Goal: Task Accomplishment & Management: Manage account settings

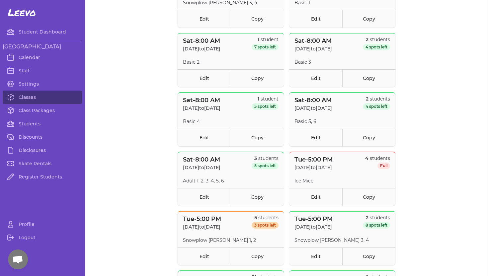
scroll to position [442, 0]
click at [29, 56] on link "Calendar" at bounding box center [42, 57] width 79 height 13
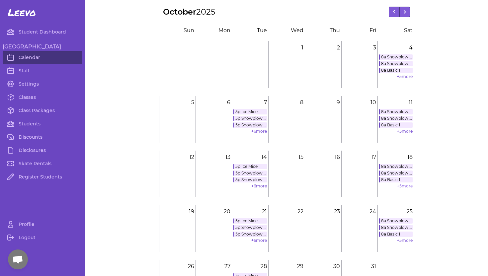
click at [406, 186] on link "+ 5 more" at bounding box center [405, 186] width 16 height 5
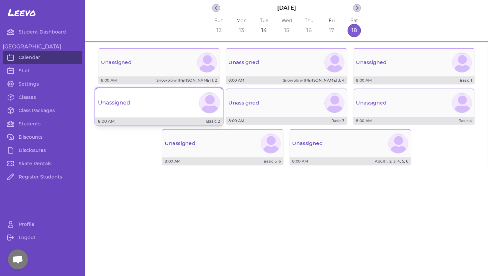
click at [203, 109] on div at bounding box center [209, 103] width 21 height 21
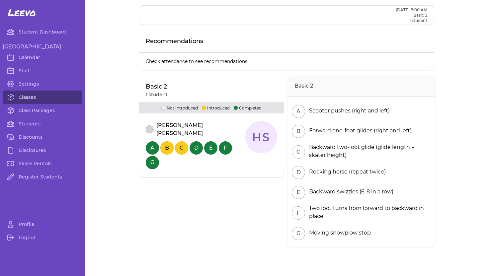
click at [26, 99] on link "Classes" at bounding box center [42, 97] width 79 height 13
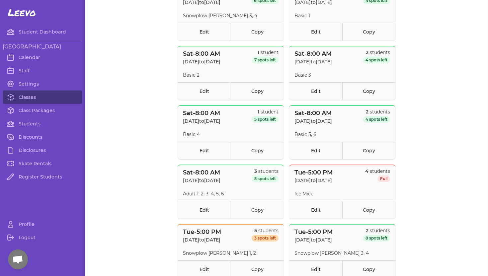
scroll to position [448, 0]
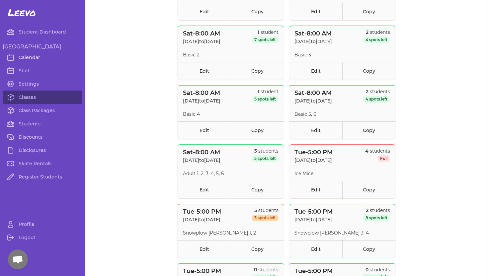
click at [30, 59] on link "Calendar" at bounding box center [42, 57] width 79 height 13
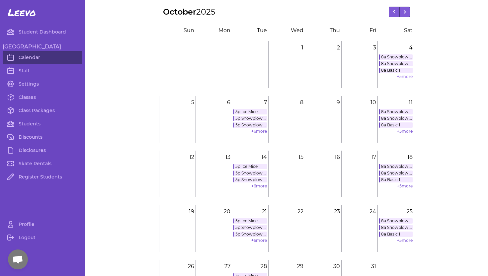
click at [404, 76] on link "+ 5 more" at bounding box center [405, 76] width 16 height 5
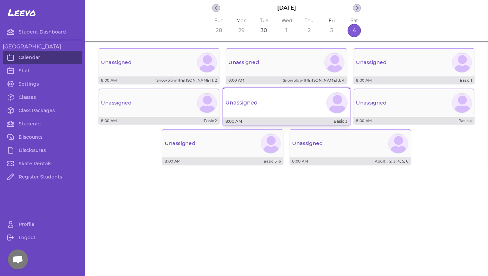
click at [307, 103] on div "Unassigned" at bounding box center [287, 103] width 128 height 24
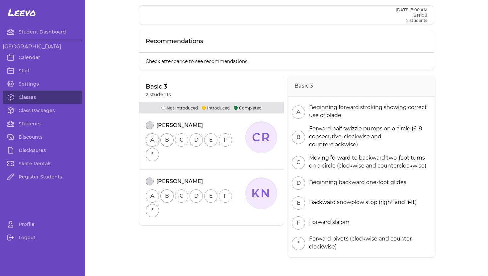
click at [152, 141] on button "A" at bounding box center [152, 140] width 13 height 13
click at [163, 142] on button "B" at bounding box center [166, 140] width 13 height 13
click at [188, 143] on div "A B C D E F *" at bounding box center [196, 146] width 100 height 29
click at [183, 140] on button "C" at bounding box center [181, 140] width 13 height 13
click at [199, 141] on button "D" at bounding box center [196, 140] width 13 height 13
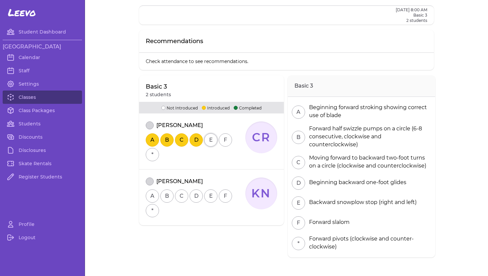
click at [214, 141] on button "E" at bounding box center [210, 140] width 13 height 13
click at [224, 140] on button "F" at bounding box center [225, 140] width 13 height 13
click at [152, 154] on button "*" at bounding box center [152, 154] width 13 height 13
click at [153, 197] on button "A" at bounding box center [152, 196] width 13 height 13
click at [167, 198] on button "B" at bounding box center [166, 196] width 13 height 13
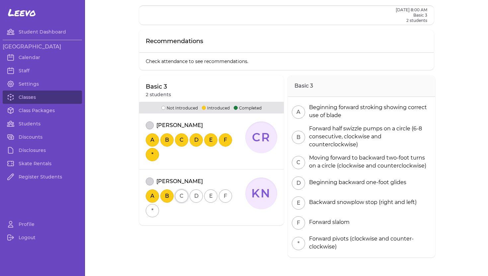
click at [179, 198] on button "C" at bounding box center [181, 196] width 13 height 13
click at [198, 198] on button "D" at bounding box center [196, 196] width 13 height 13
click at [211, 198] on button "E" at bounding box center [210, 196] width 13 height 13
click at [223, 198] on button "F" at bounding box center [225, 196] width 13 height 13
click at [152, 209] on button "*" at bounding box center [152, 210] width 13 height 13
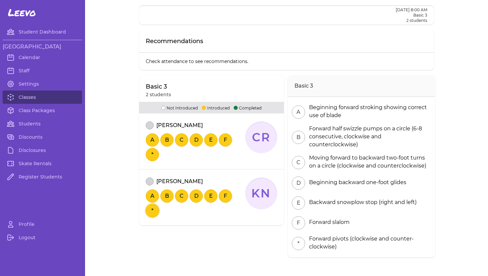
scroll to position [13, 0]
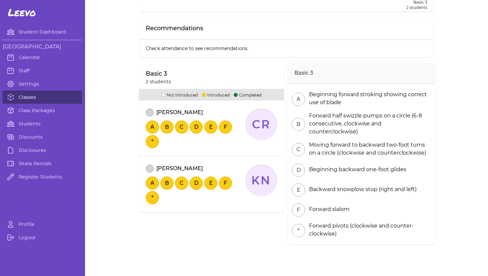
click at [27, 95] on link "Classes" at bounding box center [42, 97] width 79 height 13
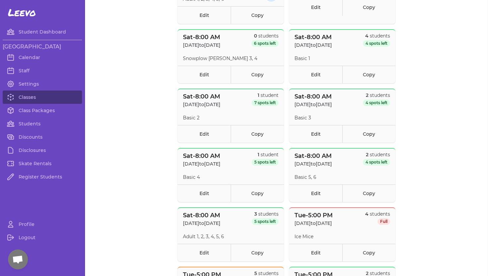
scroll to position [385, 0]
click at [204, 133] on link "Edit" at bounding box center [204, 135] width 53 height 18
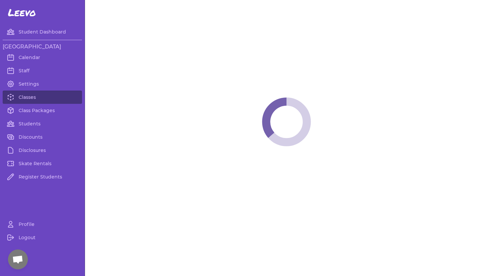
select select "6"
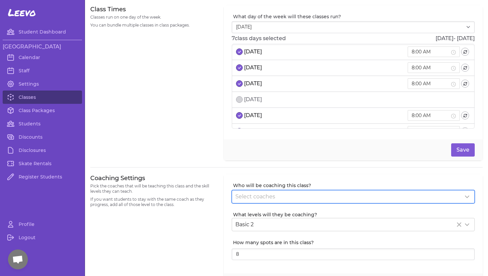
click at [248, 198] on span "Select coaches" at bounding box center [256, 197] width 40 height 6
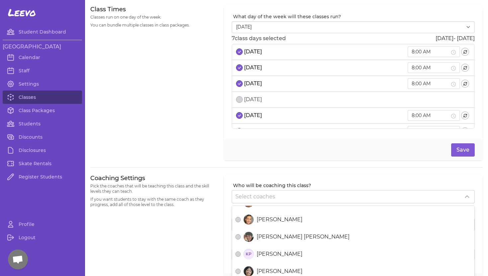
scroll to position [200, 0]
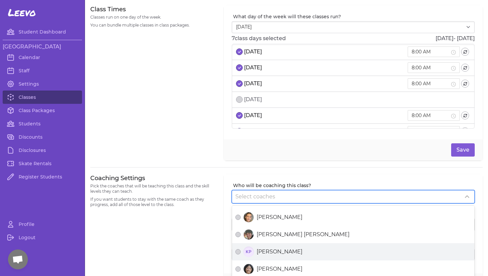
click at [244, 255] on icon "KP" at bounding box center [249, 252] width 11 height 11
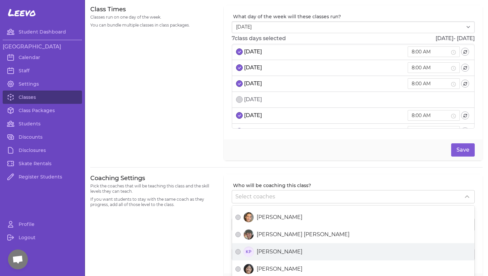
click at [241, 255] on button "KP [PERSON_NAME]" at bounding box center [238, 252] width 5 height 5
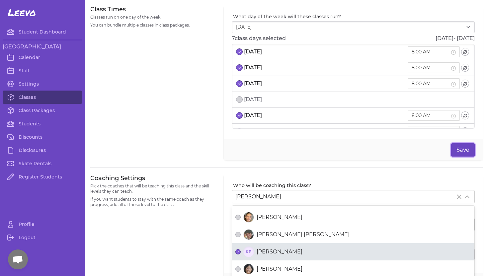
click at [462, 149] on button "Save" at bounding box center [464, 150] width 24 height 13
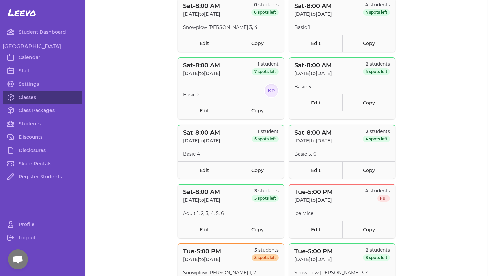
scroll to position [418, 0]
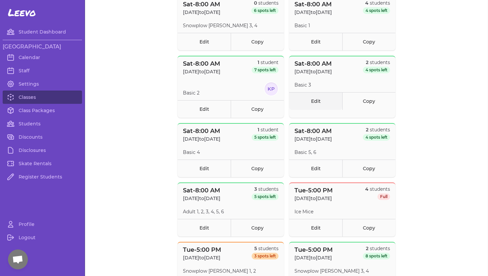
click at [311, 101] on link "Edit" at bounding box center [315, 101] width 53 height 18
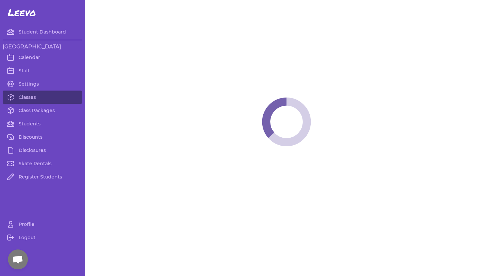
select select "6"
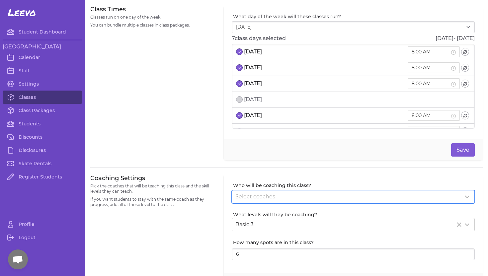
click at [269, 194] on span "Select coaches" at bounding box center [256, 197] width 40 height 6
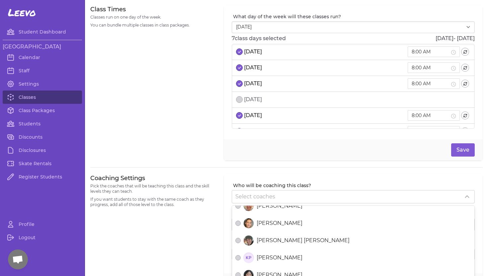
scroll to position [215, 0]
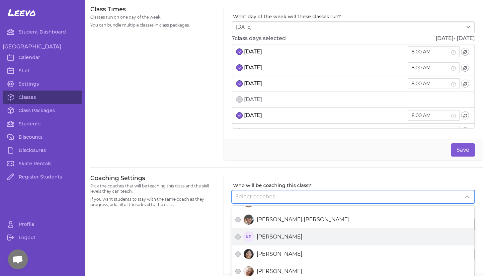
click at [263, 238] on span "[PERSON_NAME]" at bounding box center [280, 237] width 46 height 8
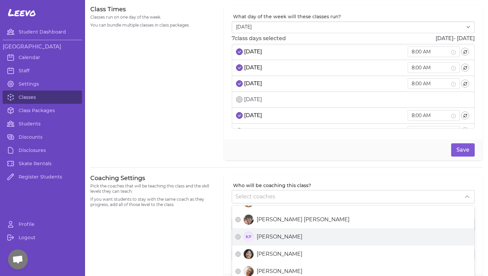
click at [241, 238] on button "KP [PERSON_NAME]" at bounding box center [238, 237] width 5 height 5
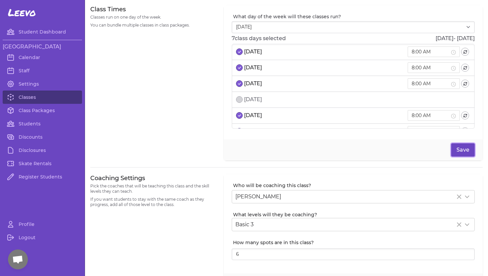
click at [466, 151] on button "Save" at bounding box center [464, 150] width 24 height 13
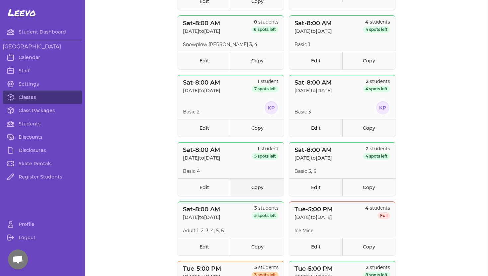
scroll to position [401, 0]
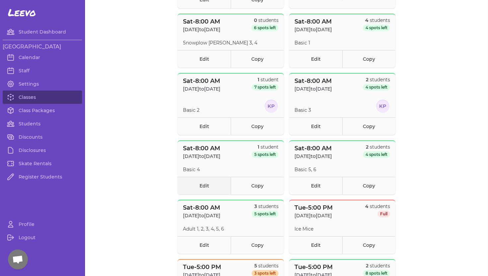
click at [203, 186] on link "Edit" at bounding box center [204, 186] width 53 height 18
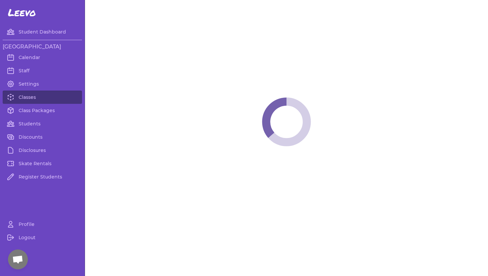
select select "6"
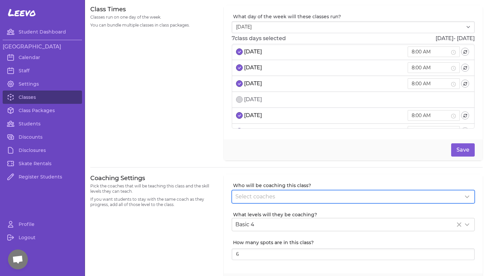
click at [291, 200] on div "Select coaches" at bounding box center [350, 197] width 228 height 8
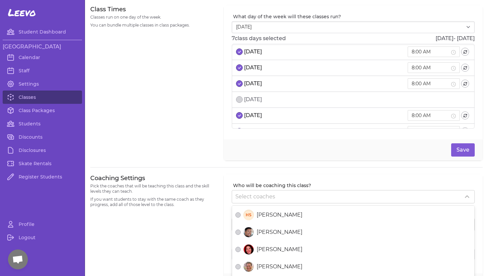
scroll to position [131, 0]
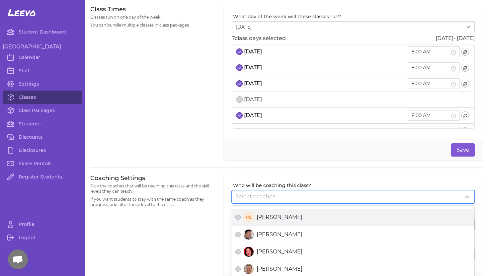
click at [266, 219] on span "[PERSON_NAME]" at bounding box center [280, 218] width 46 height 8
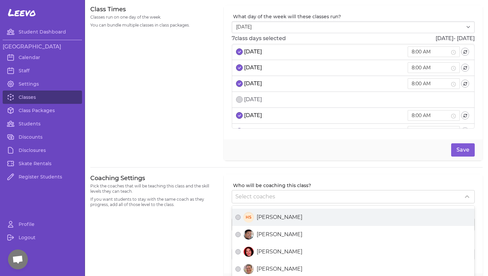
click at [241, 219] on button "HS [PERSON_NAME]" at bounding box center [238, 217] width 5 height 5
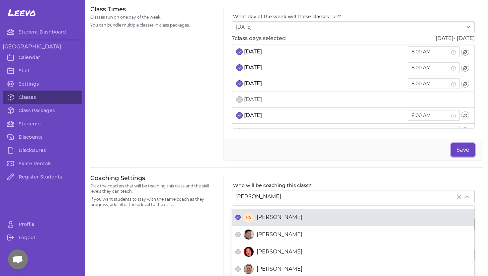
click at [463, 150] on button "Save" at bounding box center [464, 150] width 24 height 13
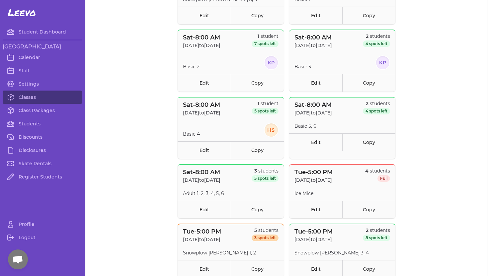
scroll to position [447, 0]
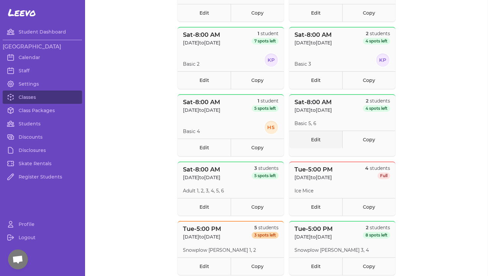
click at [314, 140] on link "Edit" at bounding box center [315, 140] width 53 height 18
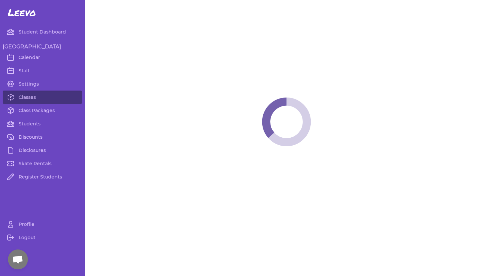
select select "6"
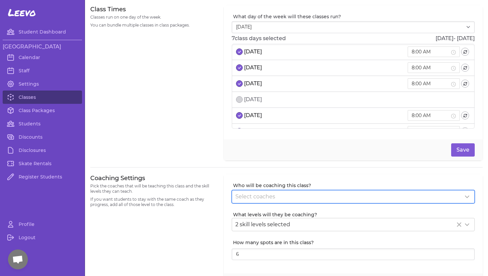
click at [350, 195] on div "Select coaches" at bounding box center [350, 197] width 228 height 8
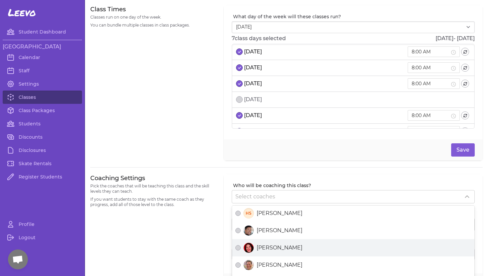
scroll to position [136, 0]
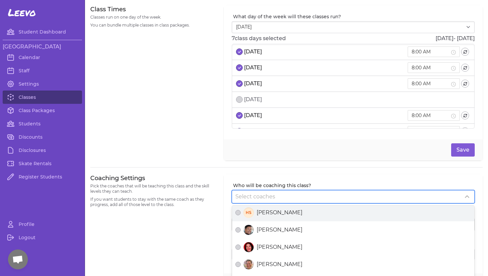
click at [296, 210] on span "[PERSON_NAME]" at bounding box center [280, 213] width 46 height 8
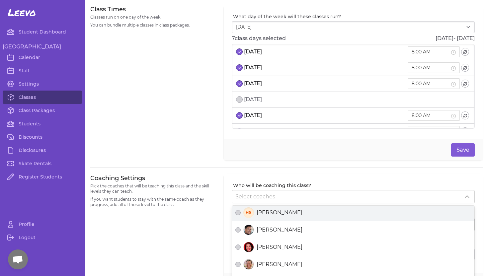
click at [241, 210] on button "HS [PERSON_NAME]" at bounding box center [238, 212] width 5 height 5
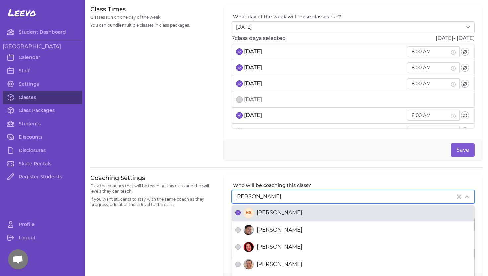
scroll to position [134, 0]
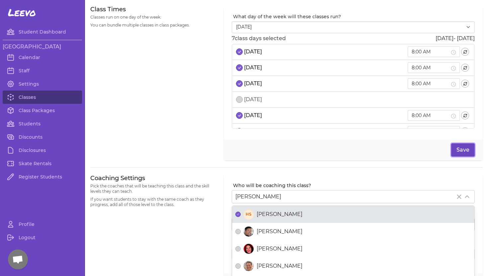
click at [459, 150] on button "Save" at bounding box center [464, 150] width 24 height 13
